Goal: Task Accomplishment & Management: Manage account settings

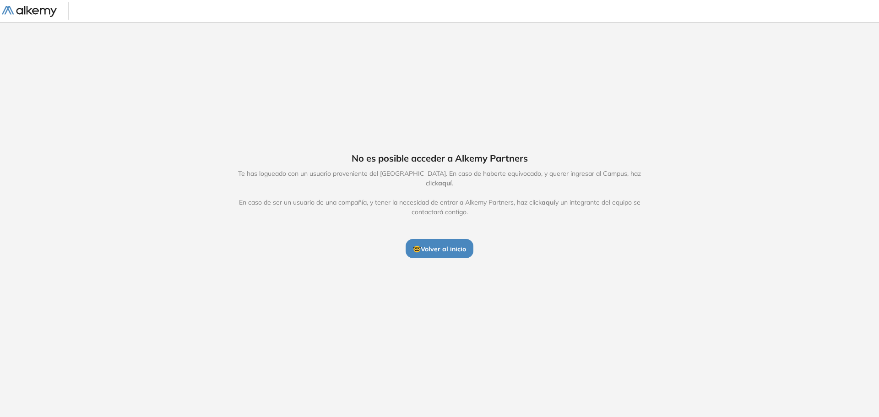
click at [450, 253] on span "🤓 Volver al inicio" at bounding box center [439, 249] width 53 height 8
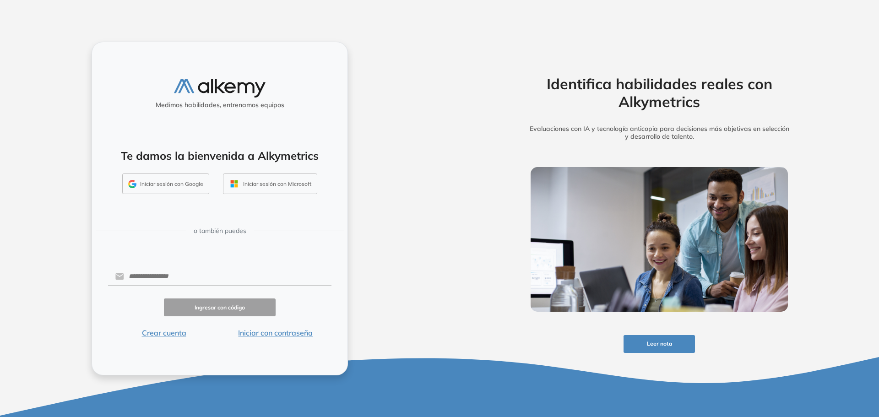
click at [306, 184] on button "Iniciar sesión con Microsoft" at bounding box center [270, 183] width 94 height 21
